Goal: Find specific page/section: Find specific page/section

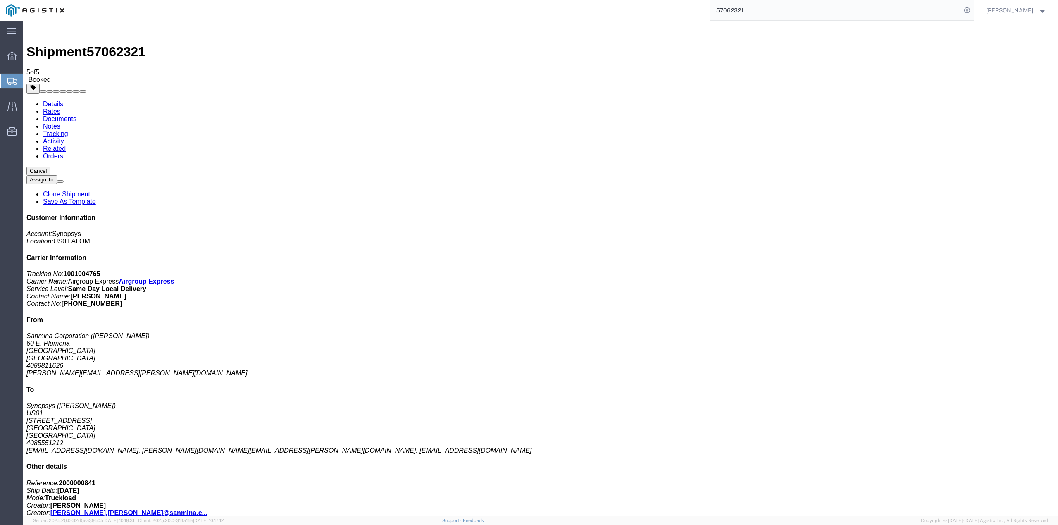
click at [836, 8] on input "57062321" at bounding box center [835, 10] width 251 height 20
drag, startPoint x: 809, startPoint y: 13, endPoint x: 720, endPoint y: 15, distance: 88.9
click at [720, 15] on div "57062321 Ship ID Ship From Ship To Tracking Nu. Status Ship ID 57062321 Ship Fr…" at bounding box center [521, 10] width 903 height 21
paste input "57062325"
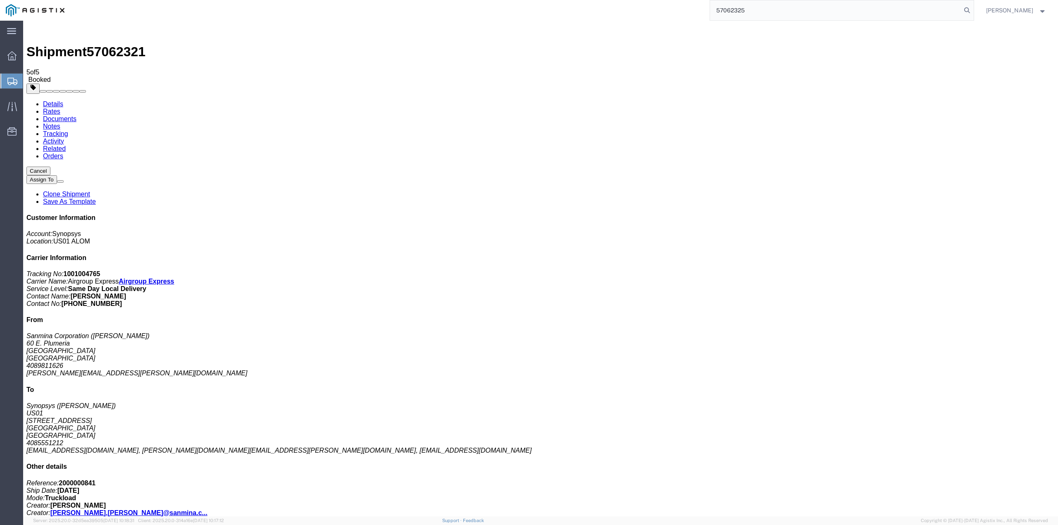
type input "57062325"
click at [793, 16] on input "57062325" at bounding box center [835, 10] width 251 height 20
click at [774, 12] on input "57062325" at bounding box center [835, 10] width 251 height 20
click at [846, 9] on input "57062325" at bounding box center [835, 10] width 251 height 20
click at [817, 12] on input "57062325" at bounding box center [835, 10] width 251 height 20
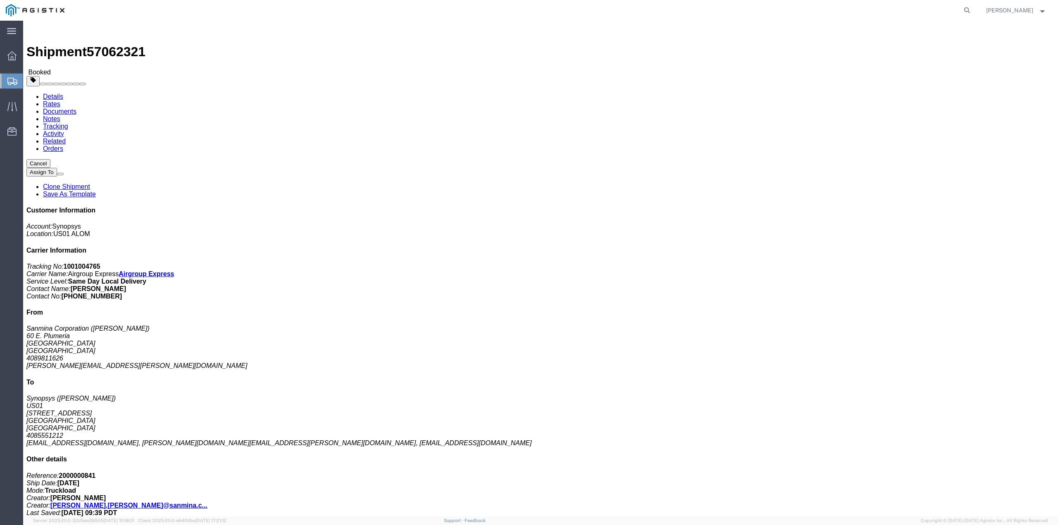
click at [973, 7] on agx-global-search at bounding box center [841, 10] width 264 height 21
click at [973, 12] on icon at bounding box center [967, 11] width 12 height 12
click at [826, 17] on input "search" at bounding box center [835, 10] width 251 height 20
paste input "57062325"
type input "57062325"
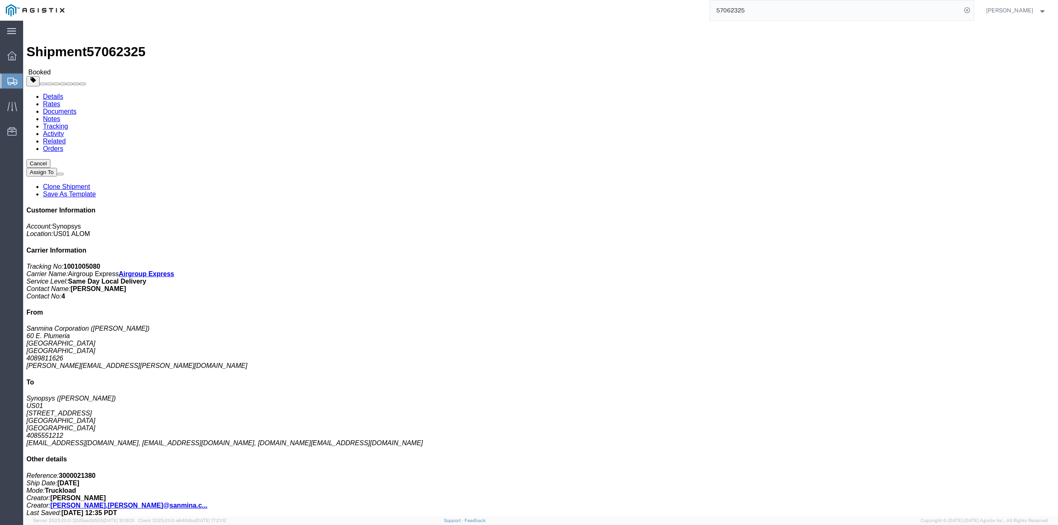
click link "Documents"
